Goal: Task Accomplishment & Management: Use online tool/utility

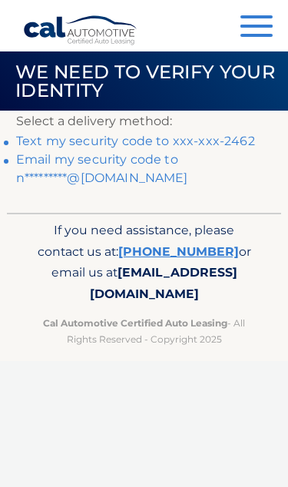
click at [237, 140] on link "Text my security code to xxx-xxx-2462" at bounding box center [135, 141] width 239 height 15
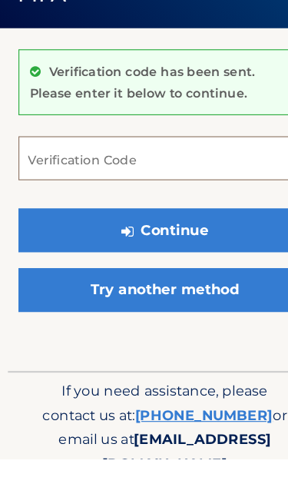
scroll to position [24, 0]
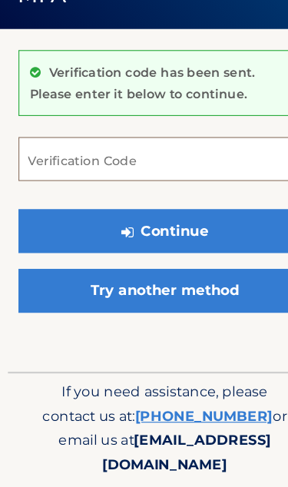
click at [111, 181] on input "Verification Code" at bounding box center [144, 200] width 256 height 38
click at [134, 181] on input "Verification Code" at bounding box center [144, 200] width 256 height 38
paste input "375916"
type input "375916"
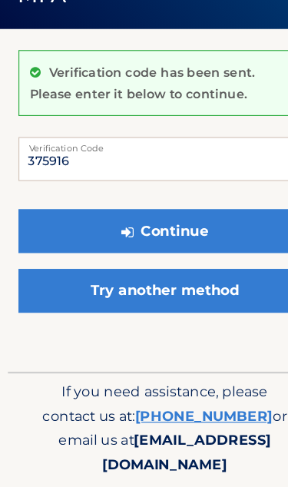
click at [170, 244] on button "Continue" at bounding box center [144, 263] width 256 height 38
